Goal: Task Accomplishment & Management: Manage account settings

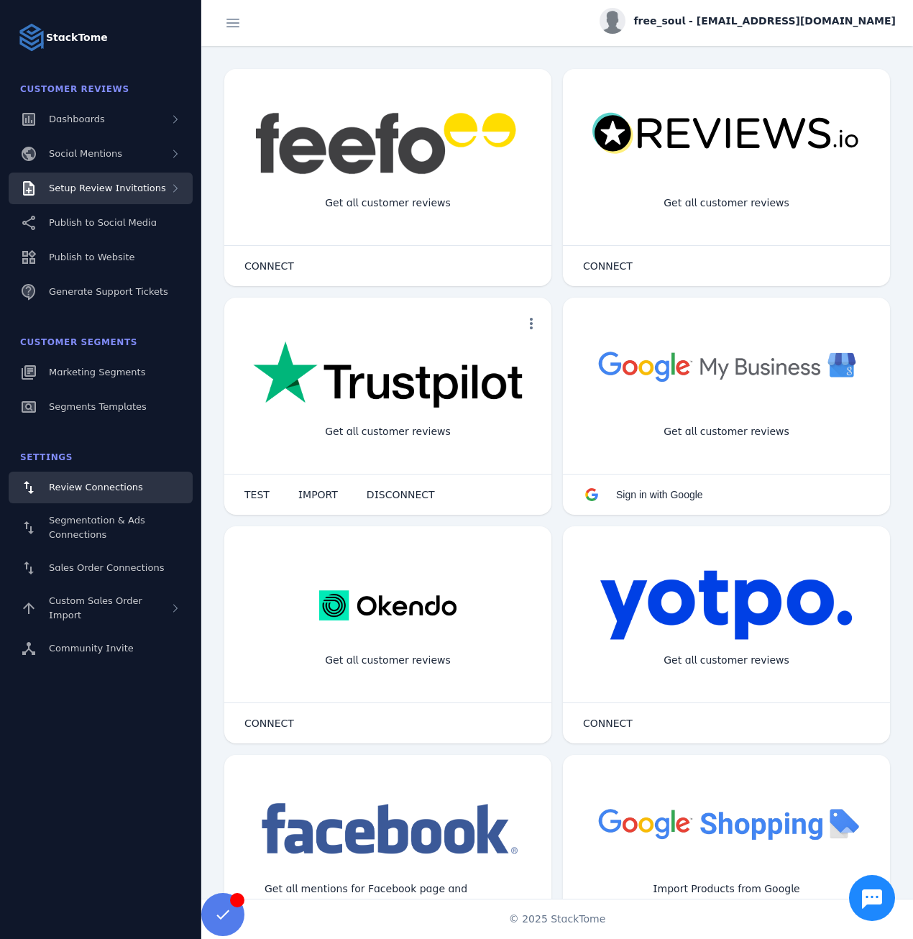
click at [146, 179] on div "Setup Review Invitations" at bounding box center [101, 188] width 184 height 32
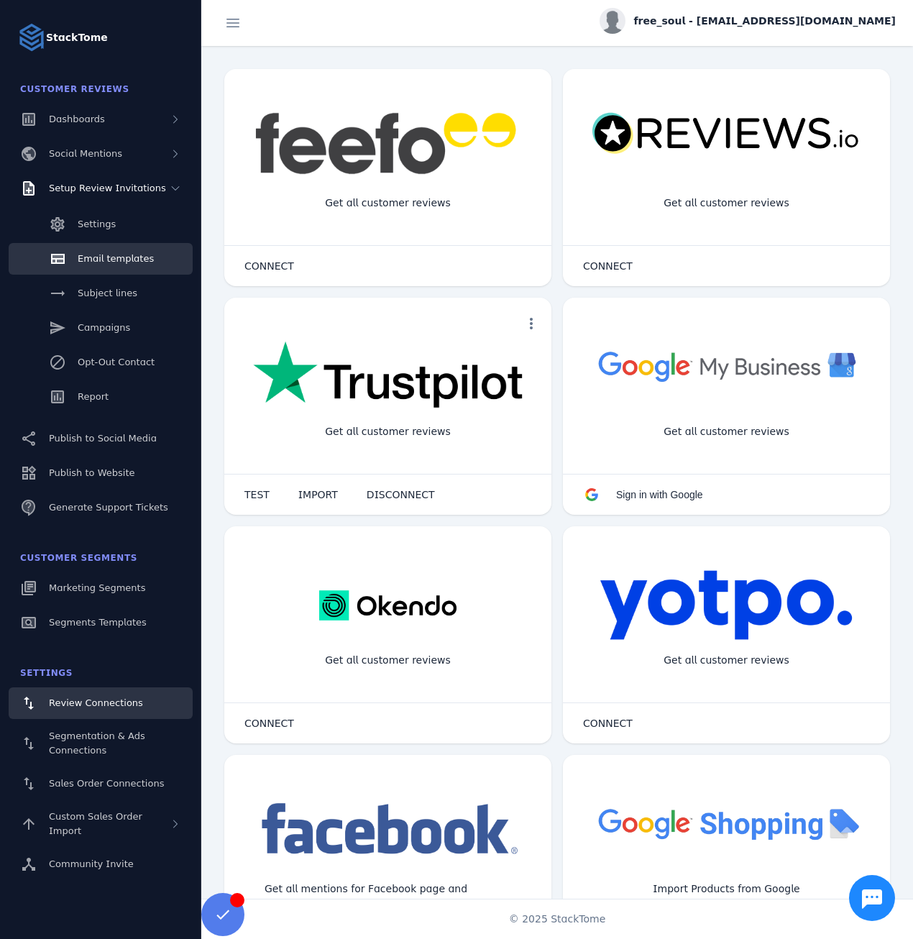
click at [110, 262] on span "Email templates" at bounding box center [116, 258] width 76 height 11
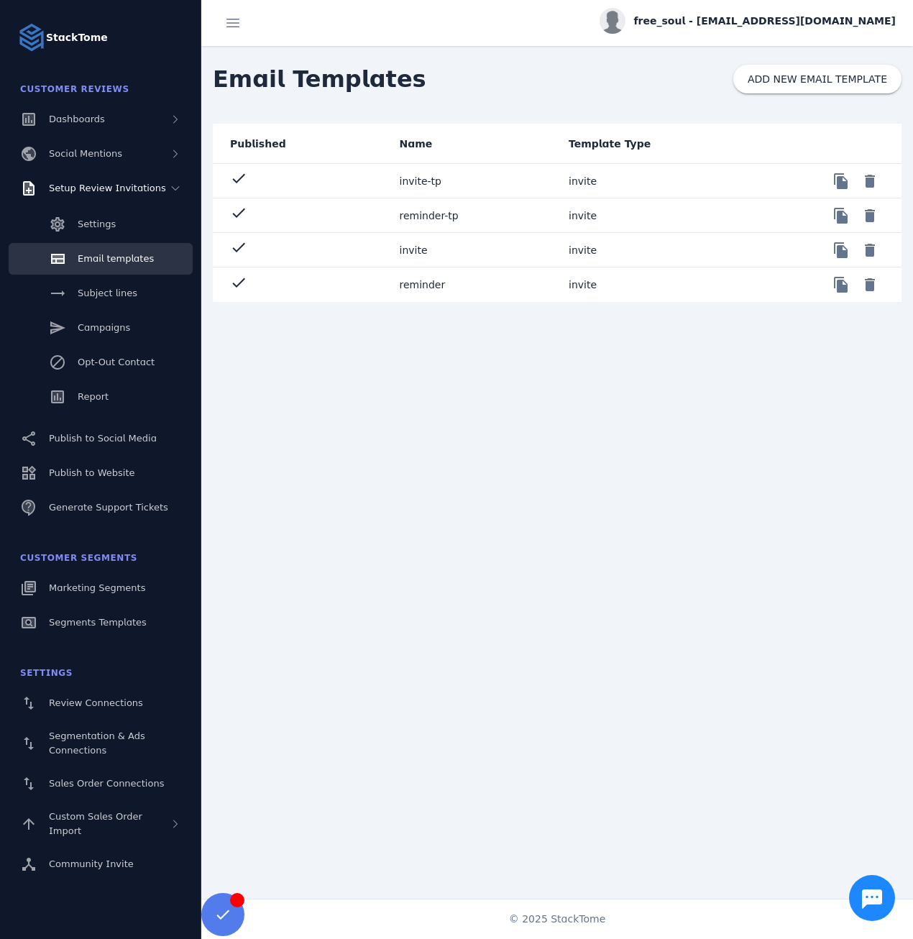
click at [449, 184] on mat-cell "invite-tp" at bounding box center [473, 181] width 170 height 34
click at [442, 216] on mat-cell "reminder-tp" at bounding box center [473, 215] width 170 height 34
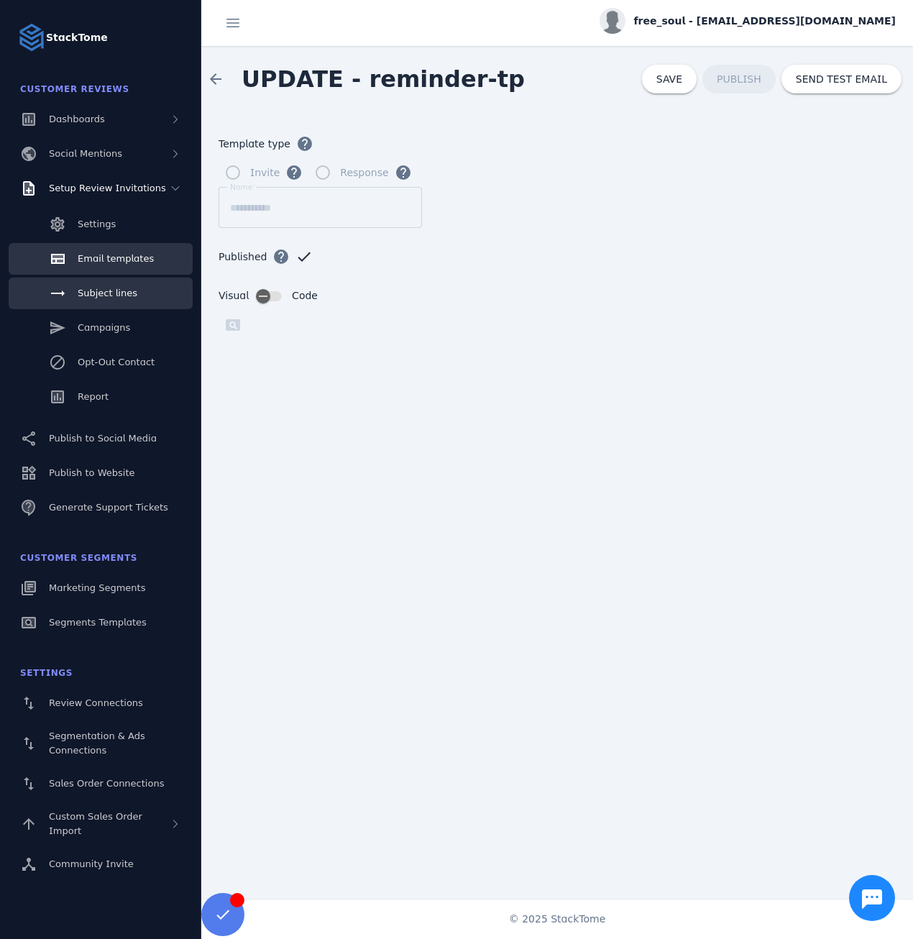
click at [106, 298] on span "Subject lines" at bounding box center [108, 292] width 60 height 11
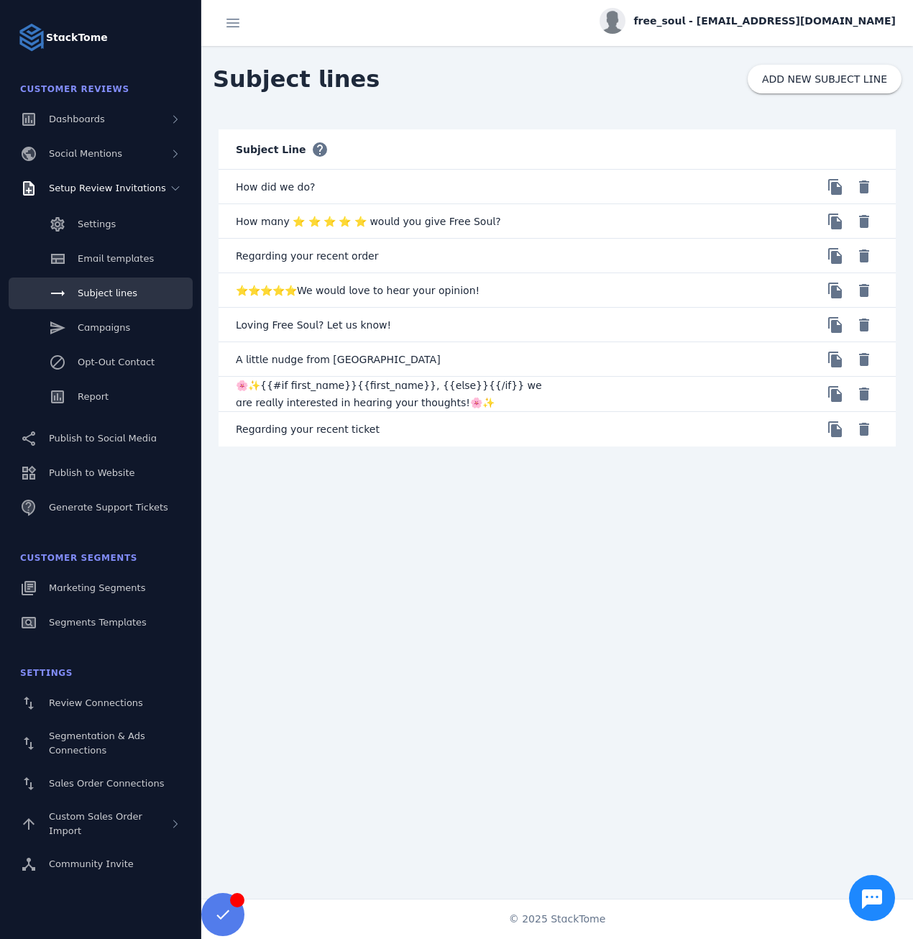
click at [264, 186] on mat-cell "How did we do?" at bounding box center [387, 187] width 339 height 34
copy mat-row "How did we do? file_copy delete"
click at [264, 254] on mat-cell "Regarding your recent order" at bounding box center [387, 256] width 339 height 34
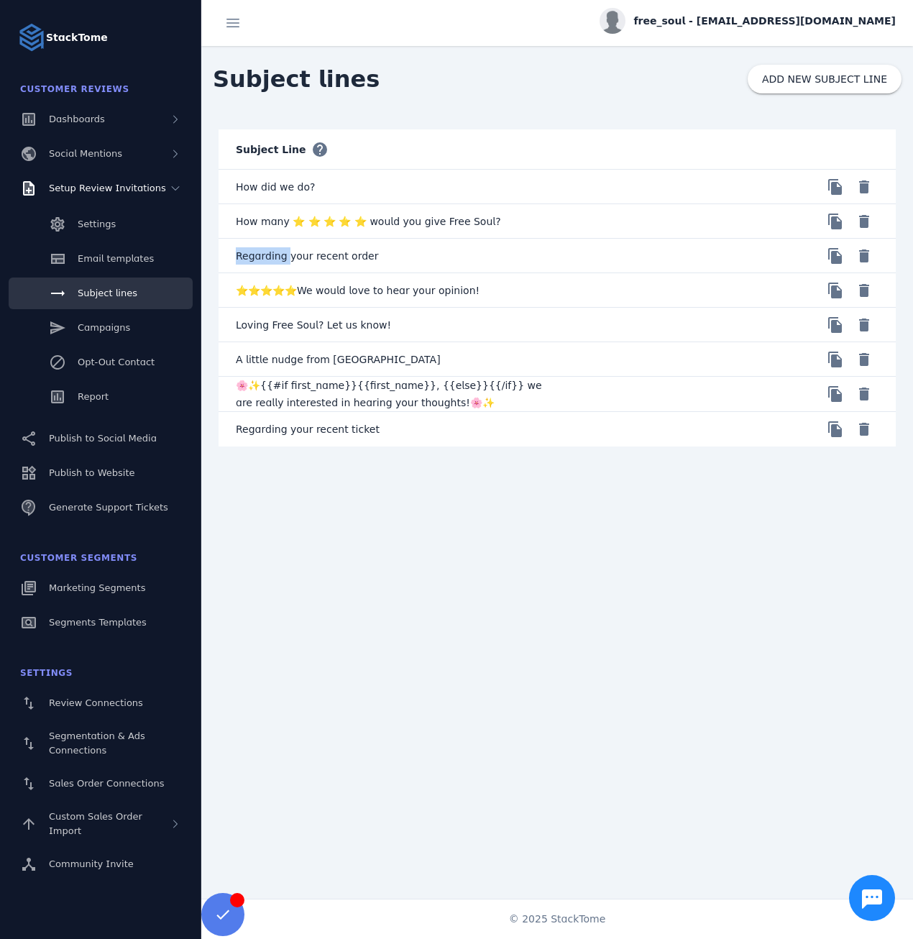
click at [264, 254] on mat-cell "Regarding your recent order" at bounding box center [387, 256] width 339 height 34
copy mat-row "Regarding your recent order file_copy delete"
click at [793, 14] on span "free_soul - [EMAIL_ADDRESS][DOMAIN_NAME]" at bounding box center [765, 21] width 262 height 15
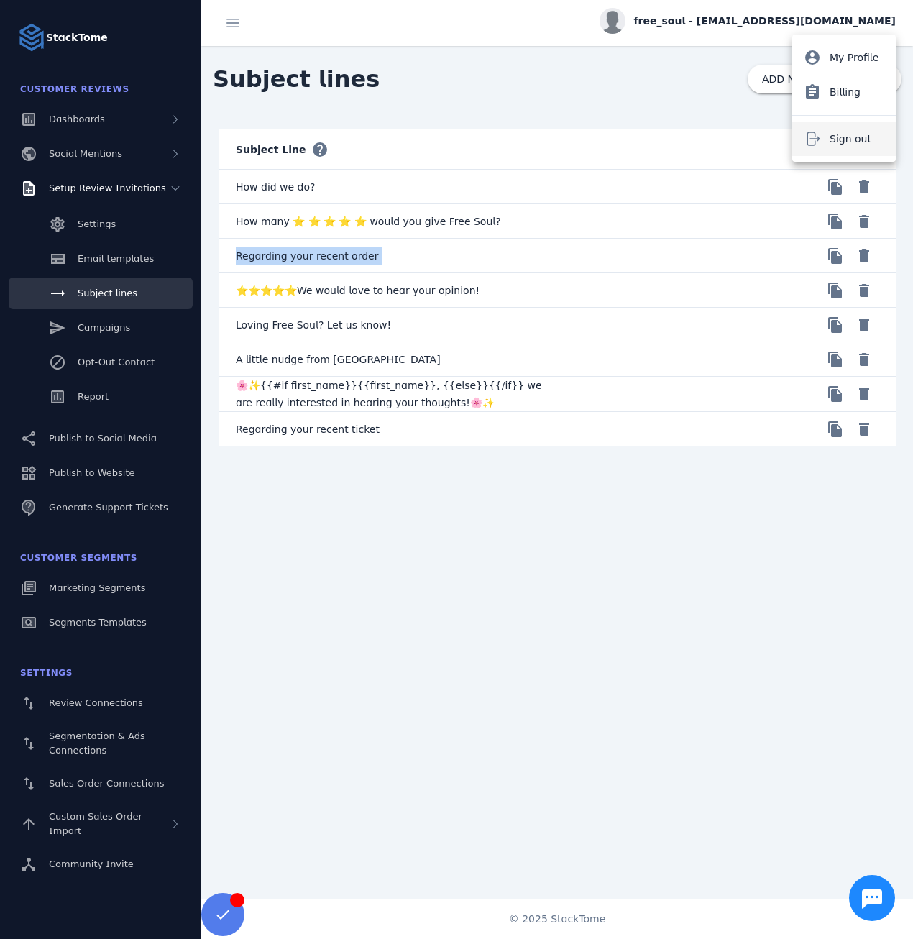
click at [822, 142] on button "Sign out" at bounding box center [843, 138] width 103 height 34
